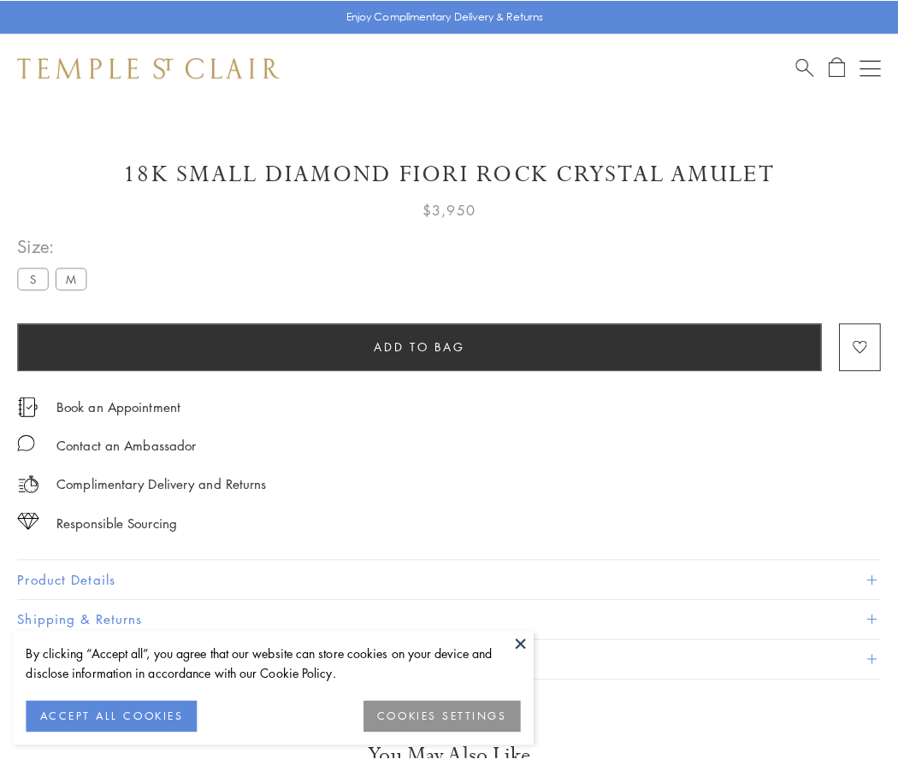
scroll to position [47, 0]
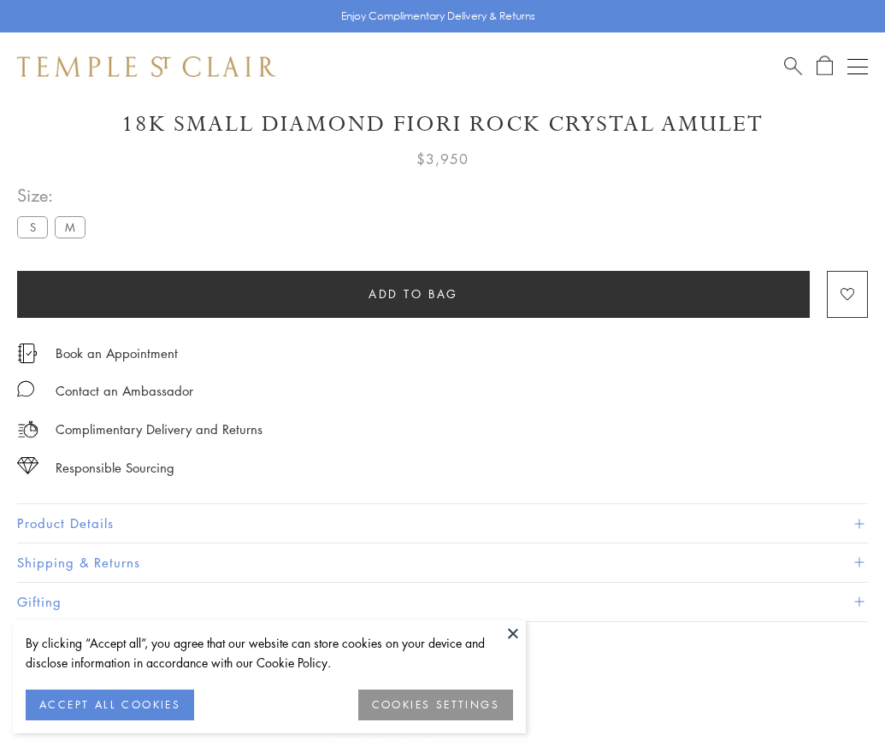
click at [413, 293] on span "Add to bag" at bounding box center [414, 294] width 90 height 19
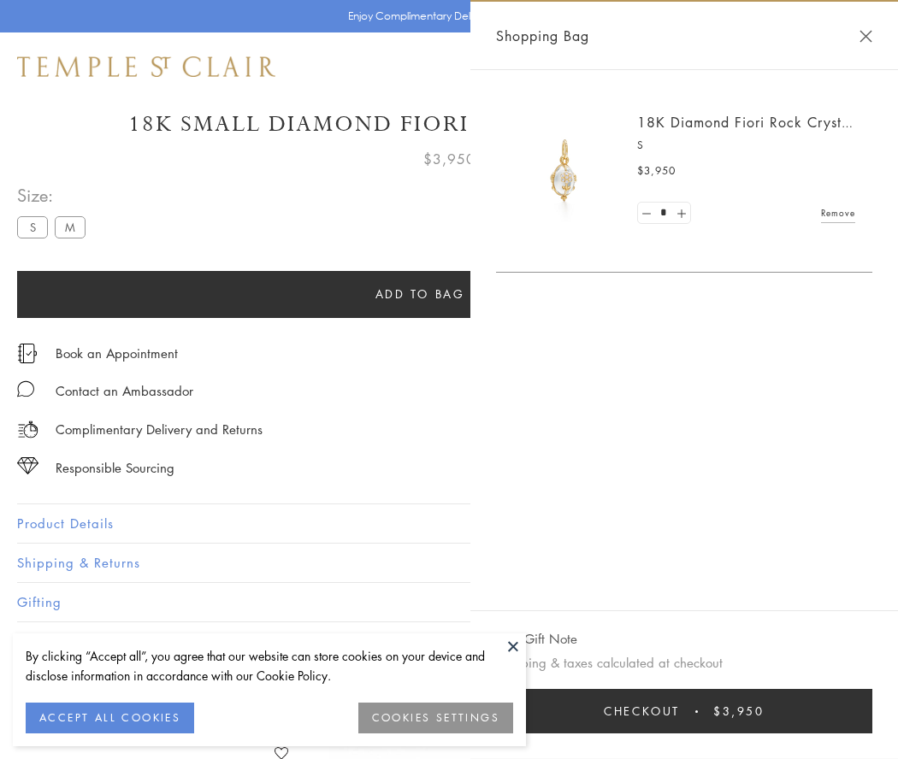
click at [715, 711] on button "Checkout $3,950" at bounding box center [684, 711] width 376 height 44
